Goal: Information Seeking & Learning: Learn about a topic

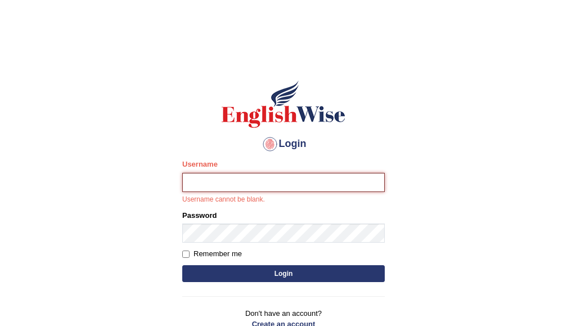
click at [214, 175] on input "Username" at bounding box center [283, 182] width 203 height 19
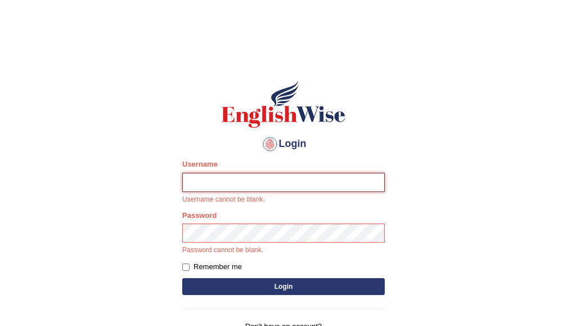
type input "hbehal"
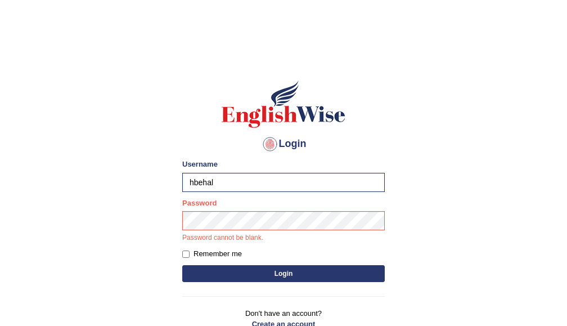
click at [227, 241] on p "Password cannot be blank." at bounding box center [283, 238] width 203 height 10
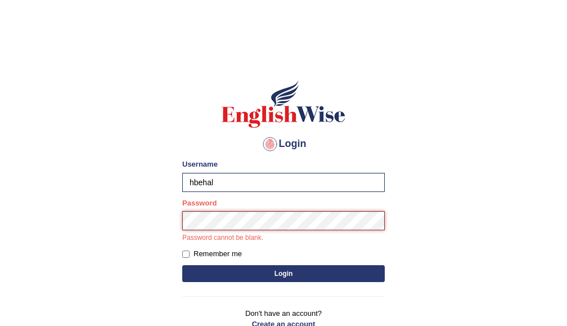
click at [182, 265] on button "Login" at bounding box center [283, 273] width 203 height 17
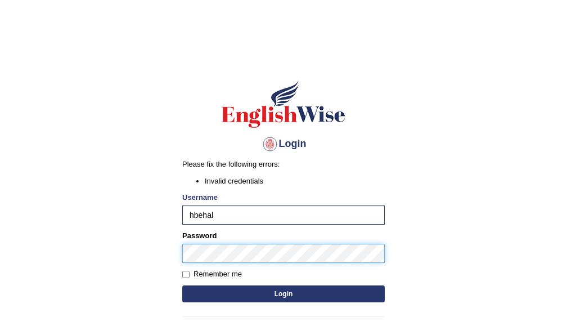
click at [182, 285] on button "Login" at bounding box center [283, 293] width 203 height 17
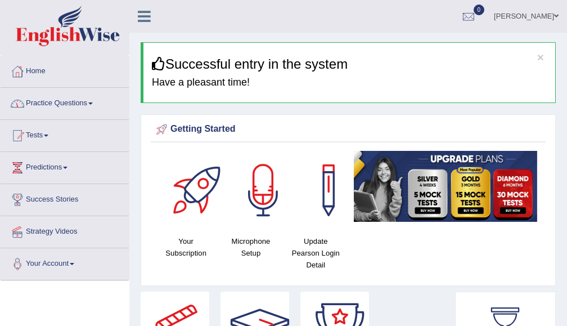
click at [53, 99] on link "Practice Questions" at bounding box center [65, 102] width 128 height 28
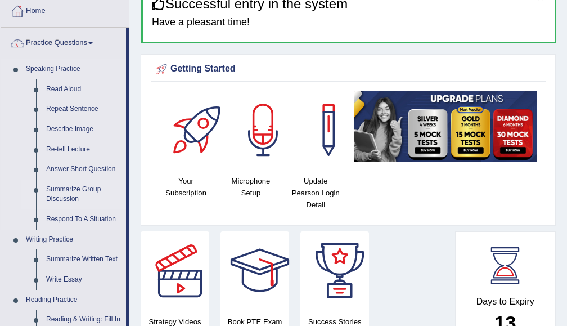
scroll to position [120, 0]
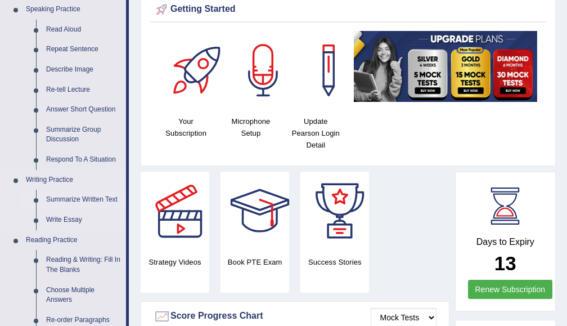
click at [73, 194] on link "Summarize Written Text" at bounding box center [83, 200] width 85 height 20
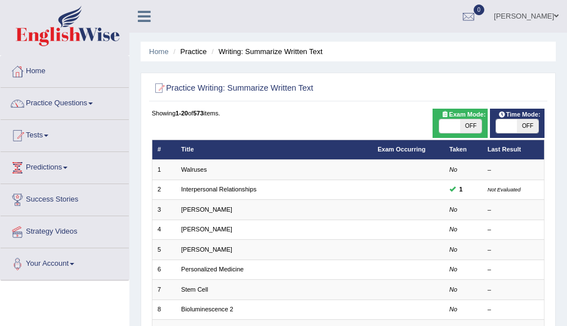
click at [443, 119] on span at bounding box center [449, 126] width 21 height 14
checkbox input "true"
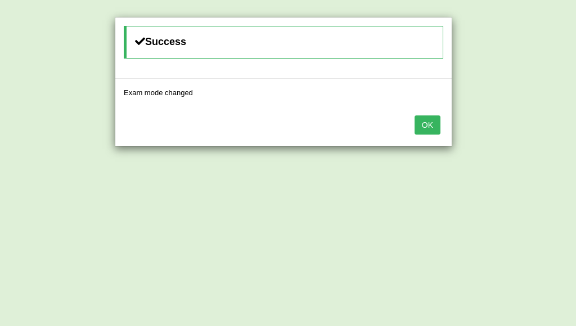
click at [441, 123] on div "OK" at bounding box center [283, 125] width 337 height 39
click at [400, 133] on div "OK" at bounding box center [283, 125] width 337 height 39
click at [427, 120] on button "OK" at bounding box center [428, 124] width 26 height 19
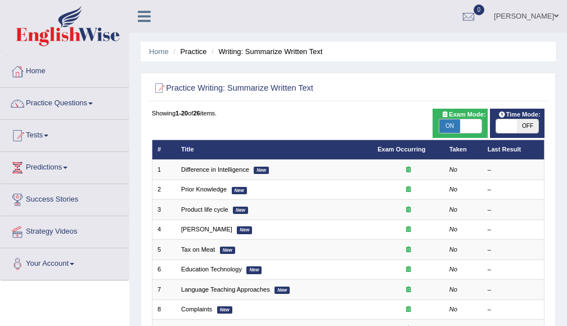
click at [500, 129] on span at bounding box center [506, 126] width 21 height 14
click at [500, 129] on div "ON OFF" at bounding box center [507, 126] width 63 height 14
checkbox input "false"
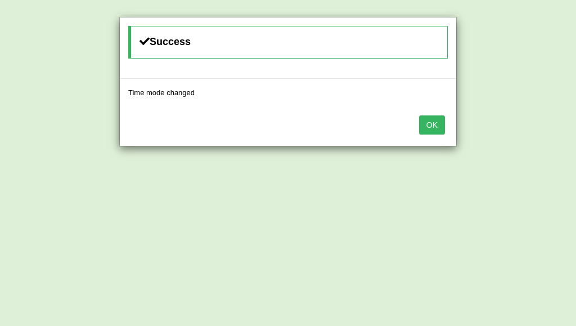
click at [436, 118] on button "OK" at bounding box center [432, 124] width 26 height 19
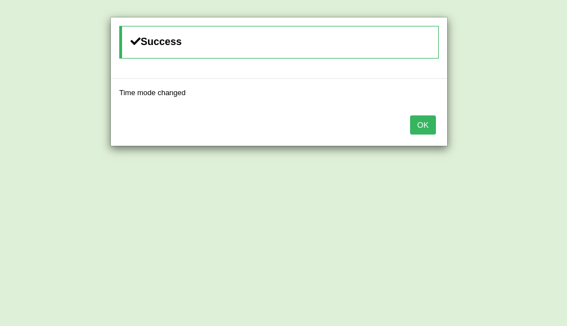
scroll to position [60, 0]
click at [427, 129] on button "OK" at bounding box center [423, 124] width 26 height 19
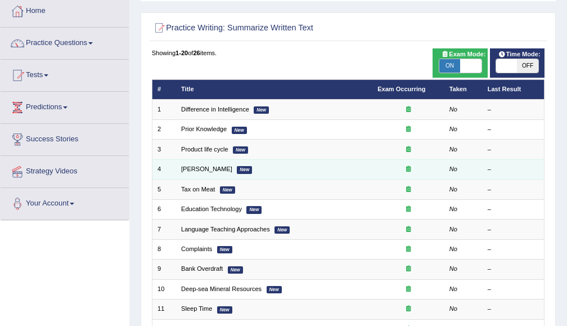
scroll to position [120, 0]
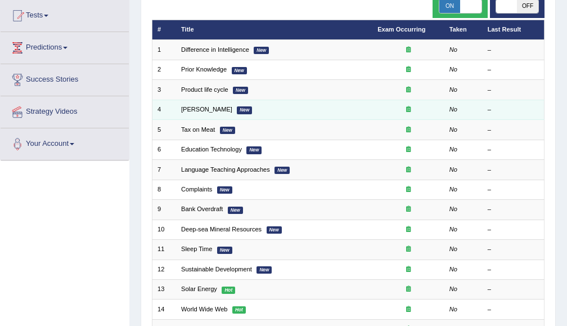
click at [383, 115] on td at bounding box center [409, 110] width 72 height 20
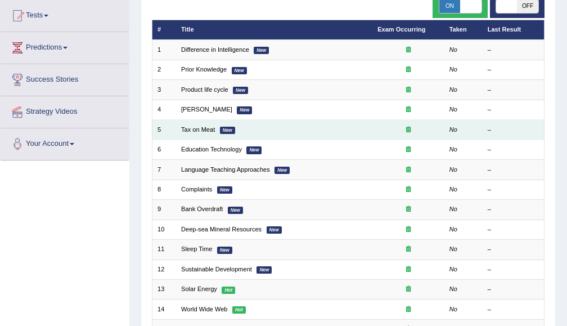
click at [375, 130] on td at bounding box center [409, 130] width 72 height 20
click at [192, 128] on link "Tax on Meat" at bounding box center [198, 129] width 34 height 7
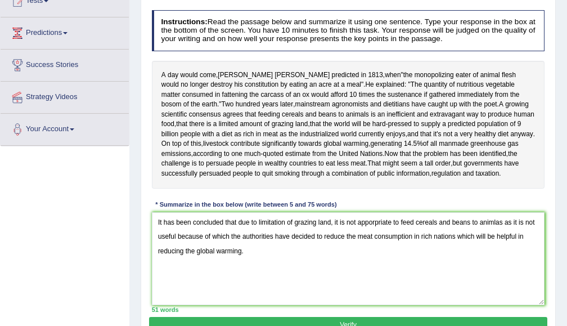
scroll to position [255, 0]
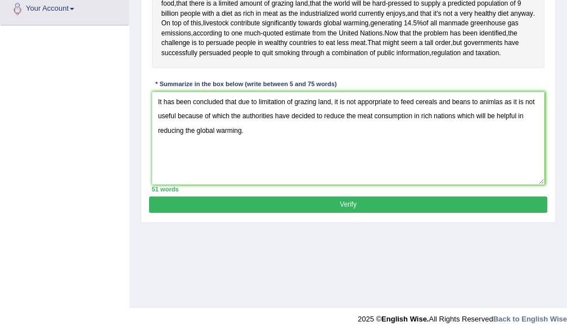
type textarea "It has been concluded that due to limitation of grazing land, it is not apporpr…"
click at [295, 201] on button "Verify" at bounding box center [348, 204] width 398 height 16
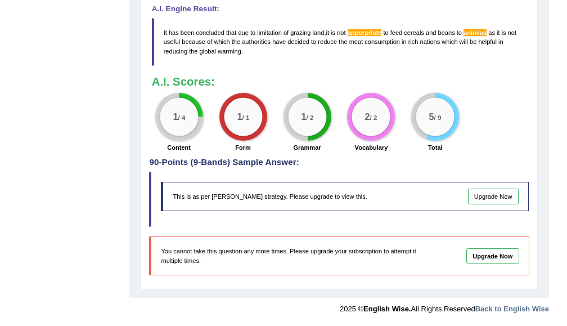
scroll to position [424, 0]
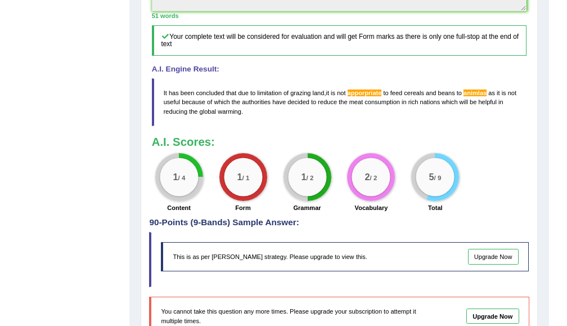
click at [365, 93] on span "apporpriate" at bounding box center [365, 92] width 34 height 7
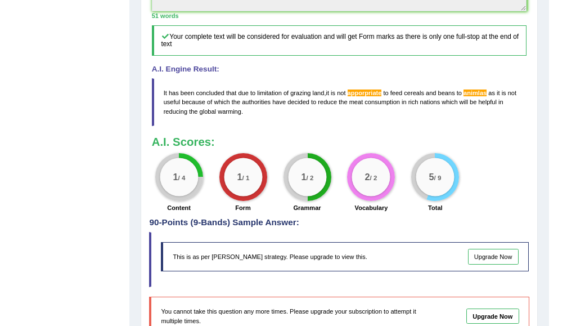
click at [483, 97] on blockquote "It has been concluded that due to limitation of grazing land , it is not apporp…" at bounding box center [339, 102] width 375 height 48
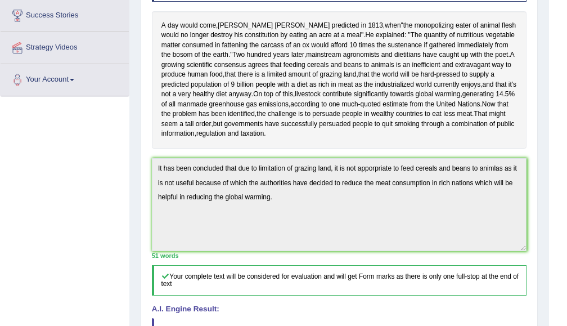
scroll to position [484, 0]
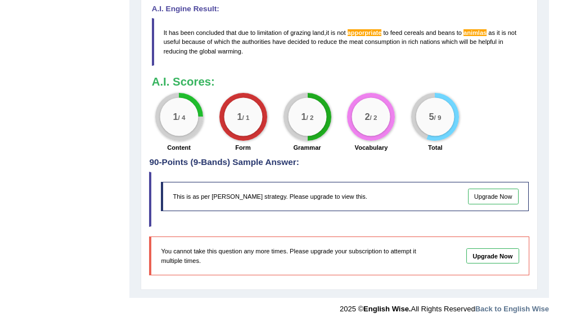
click at [234, 86] on h3 "A.I. Scores:" at bounding box center [339, 81] width 375 height 12
click at [235, 96] on div "1 / 1" at bounding box center [243, 117] width 48 height 48
click at [373, 34] on span "apporpriate" at bounding box center [365, 32] width 34 height 7
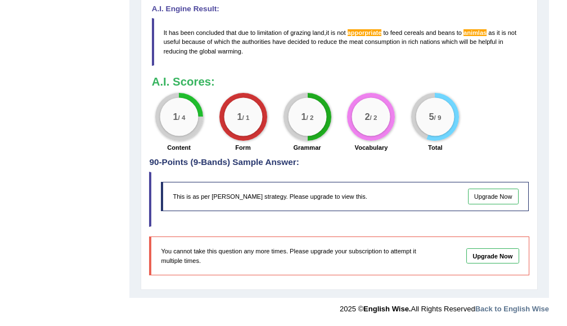
click at [373, 34] on span "apporpriate" at bounding box center [365, 32] width 34 height 7
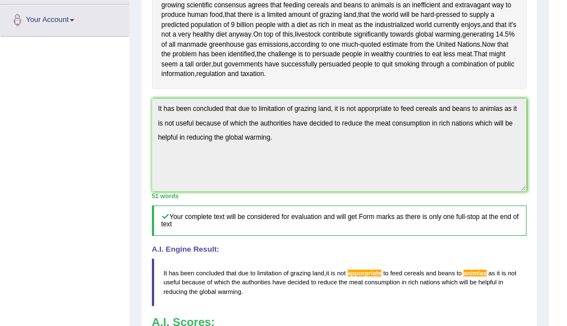
scroll to position [124, 0]
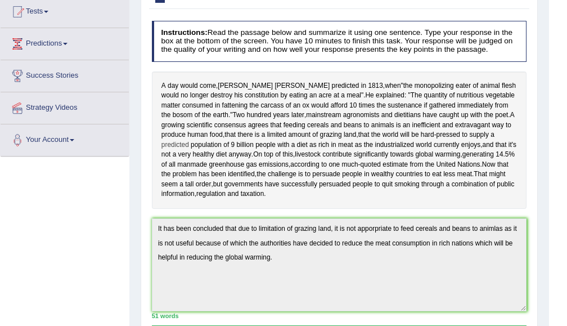
drag, startPoint x: 336, startPoint y: 195, endPoint x: 186, endPoint y: 141, distance: 159.9
click at [194, 156] on div "A day would come , [PERSON_NAME] predicted in [DATE] , when " the monopolizing …" at bounding box center [339, 139] width 375 height 137
drag, startPoint x: 161, startPoint y: 82, endPoint x: 322, endPoint y: 158, distance: 178.2
click at [322, 157] on div "A day would come , [PERSON_NAME] predicted in [DATE] , when " the monopolizing …" at bounding box center [339, 139] width 375 height 137
drag, startPoint x: 338, startPoint y: 173, endPoint x: 349, endPoint y: 189, distance: 19.7
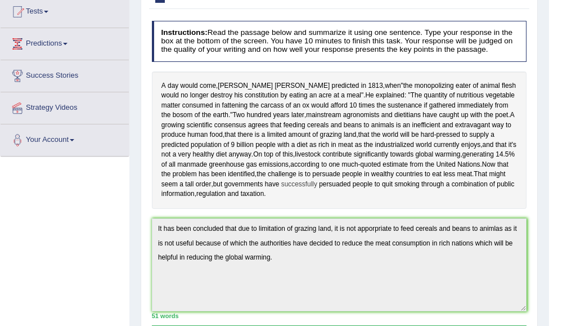
click at [349, 189] on div "A day would come , [PERSON_NAME] predicted in [DATE] , when " the monopolizing …" at bounding box center [339, 139] width 375 height 137
click at [264, 194] on span "taxation" at bounding box center [253, 194] width 24 height 10
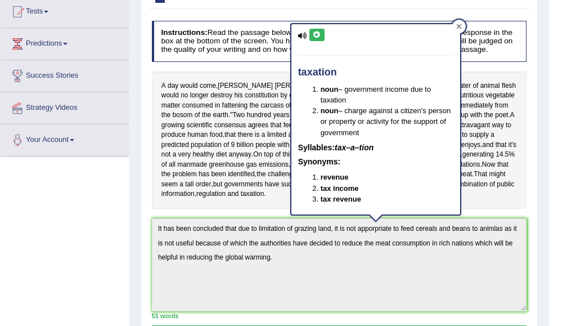
click at [457, 29] on icon at bounding box center [459, 27] width 6 height 6
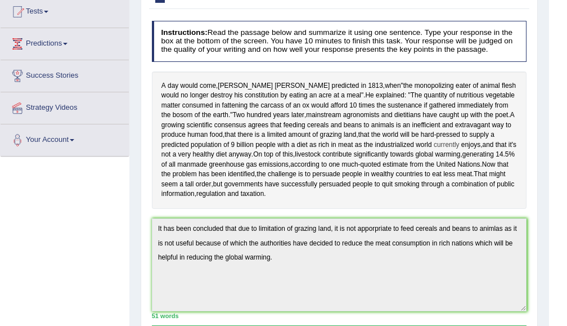
scroll to position [0, 0]
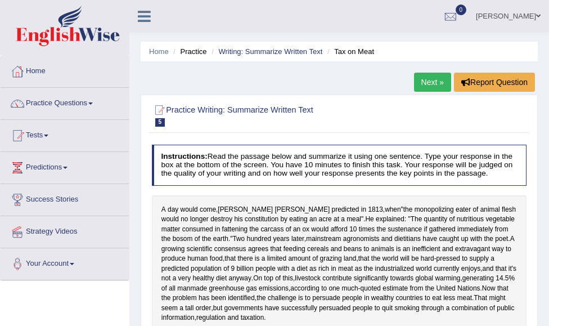
click at [421, 78] on link "Next »" at bounding box center [432, 82] width 37 height 19
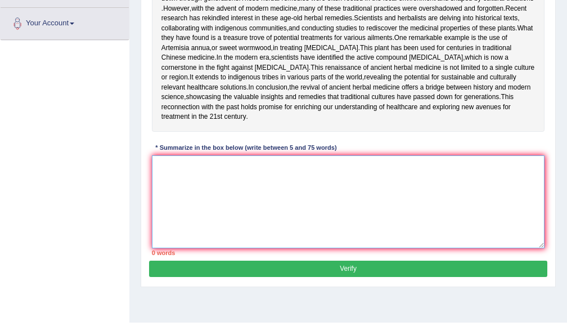
click at [265, 248] on textarea at bounding box center [348, 201] width 393 height 93
